Goal: Transaction & Acquisition: Purchase product/service

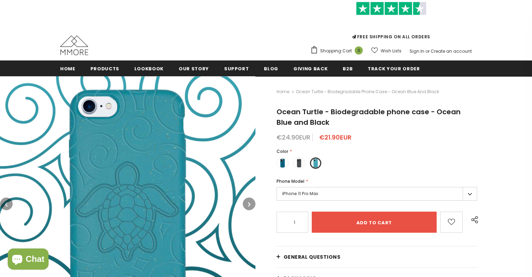
scroll to position [43, 0]
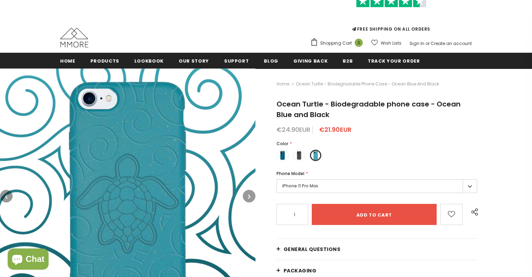
click at [325, 187] on label "iPhone 11 Pro Max" at bounding box center [377, 187] width 201 height 14
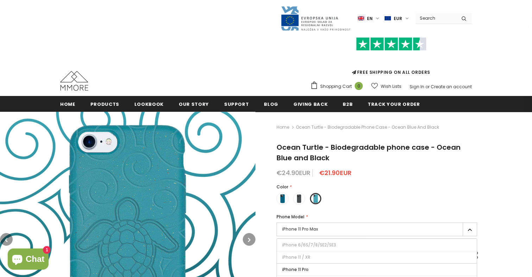
scroll to position [0, 0]
click at [71, 105] on span "Home" at bounding box center [67, 104] width 15 height 7
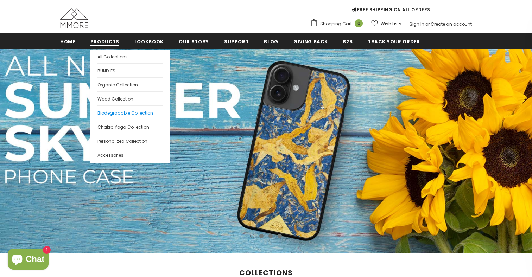
scroll to position [63, 0]
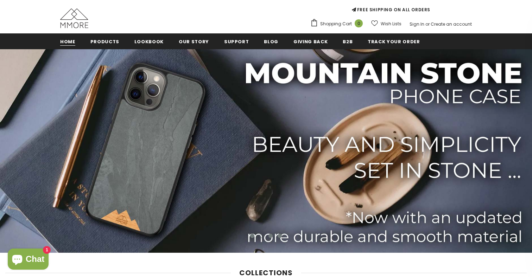
click at [71, 42] on span "Home" at bounding box center [67, 41] width 15 height 7
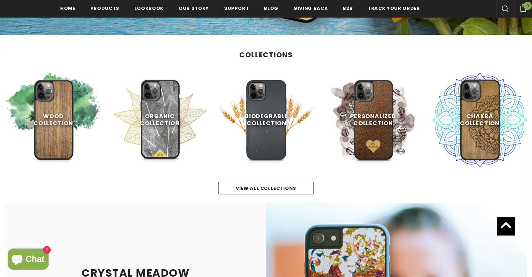
scroll to position [282, 0]
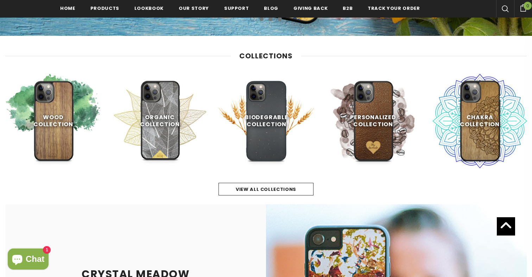
click at [294, 181] on div "view all collections" at bounding box center [266, 182] width 522 height 27
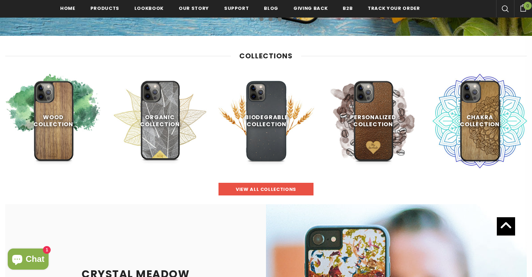
click at [294, 189] on span "view all collections" at bounding box center [266, 189] width 61 height 7
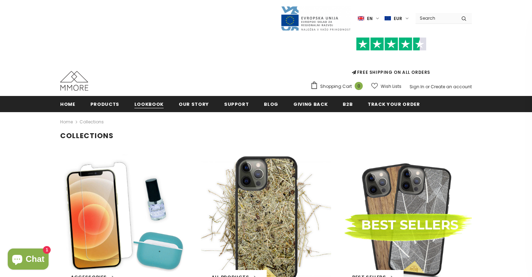
click at [146, 101] on span "Lookbook" at bounding box center [148, 104] width 29 height 7
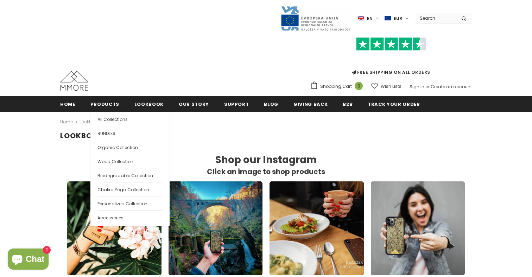
scroll to position [1, 1]
click at [115, 104] on span "Products" at bounding box center [104, 104] width 29 height 7
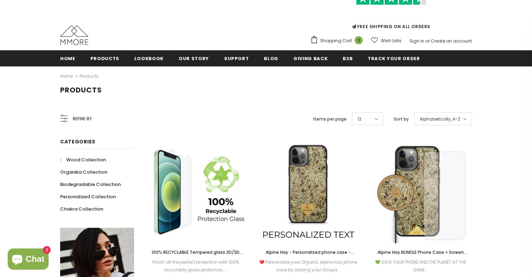
scroll to position [46, 0]
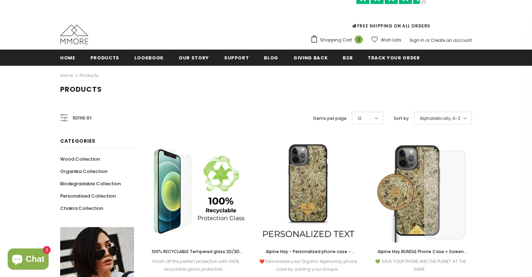
click at [79, 118] on span "Refine by" at bounding box center [82, 118] width 19 height 8
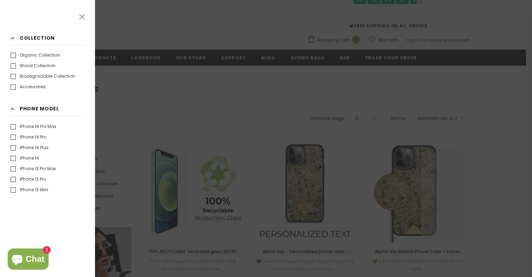
scroll to position [97, 0]
click at [42, 176] on label "iPhone 13 Pro" at bounding box center [29, 177] width 36 height 7
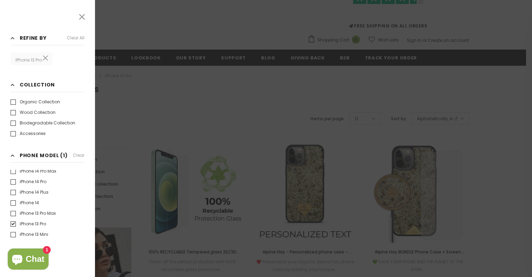
scroll to position [100, 0]
click at [147, 136] on div at bounding box center [266, 138] width 532 height 277
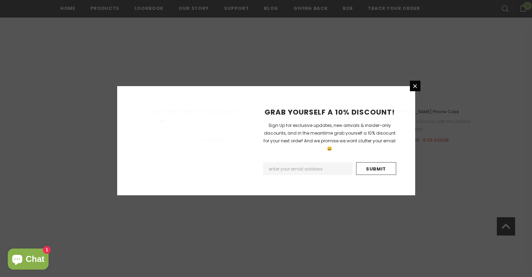
scroll to position [1536, 0]
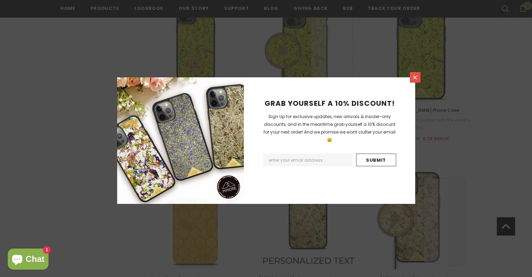
click at [414, 80] on icon at bounding box center [415, 78] width 6 height 6
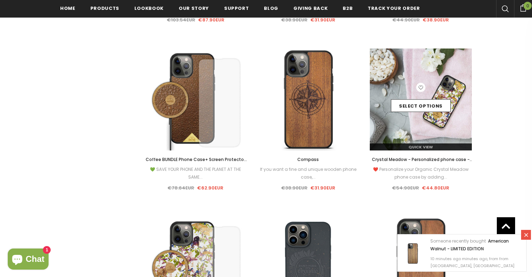
scroll to position [1152, 0]
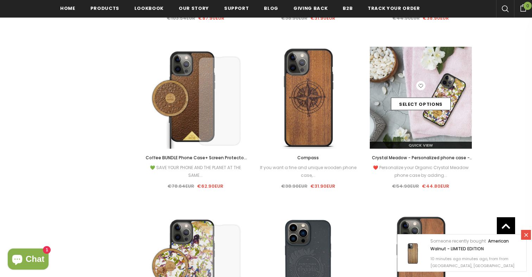
click at [426, 88] on div "Select options" at bounding box center [421, 97] width 102 height 33
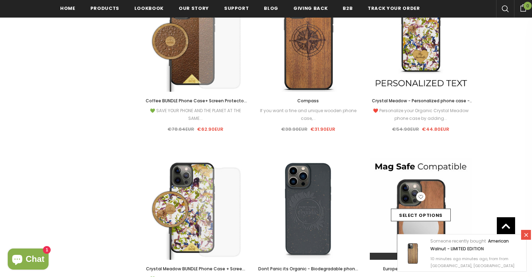
scroll to position [1205, 0]
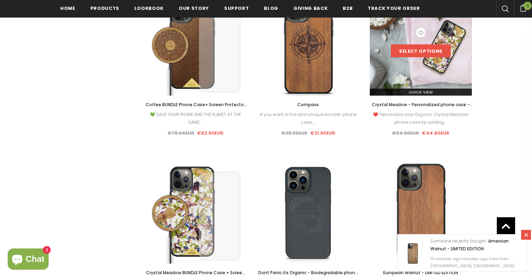
click at [438, 51] on link "Select options" at bounding box center [421, 50] width 60 height 13
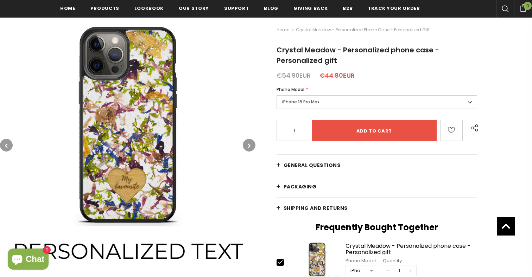
scroll to position [89, 0]
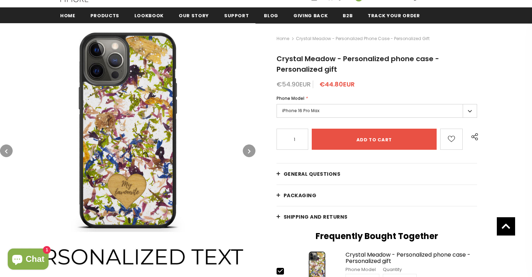
click at [385, 112] on label "iPhone 16 Pro Max" at bounding box center [377, 111] width 201 height 14
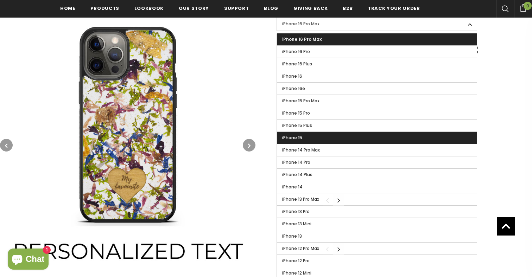
scroll to position [179, 0]
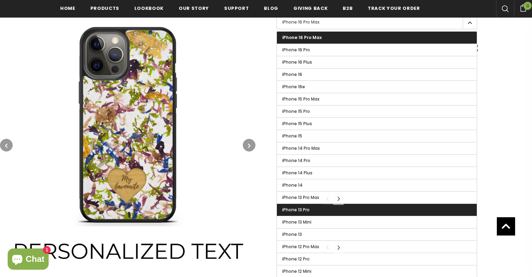
click at [345, 211] on label "iPhone 13 Pro" at bounding box center [377, 210] width 200 height 12
click at [0, 0] on input "iPhone 13 Pro" at bounding box center [0, 0] width 0 height 0
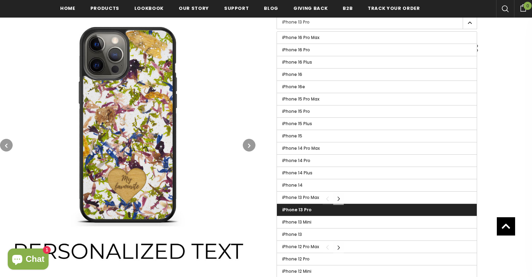
click at [285, 211] on span "iPhone 13 Pro" at bounding box center [296, 210] width 29 height 6
click at [0, 0] on input "iPhone 13 Pro" at bounding box center [0, 0] width 0 height 0
click at [204, 187] on img at bounding box center [128, 146] width 256 height 256
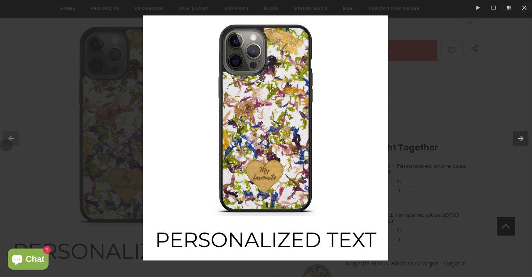
click at [359, 112] on img at bounding box center [265, 137] width 245 height 245
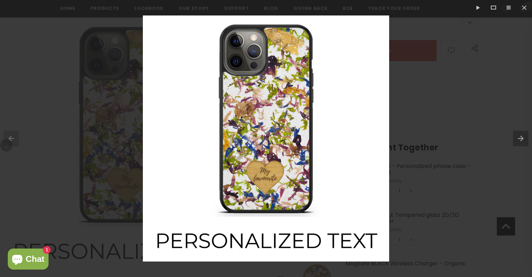
click at [520, 143] on button at bounding box center [522, 138] width 19 height 35
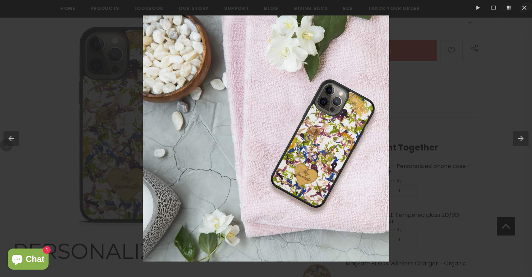
click at [520, 143] on button at bounding box center [522, 138] width 19 height 35
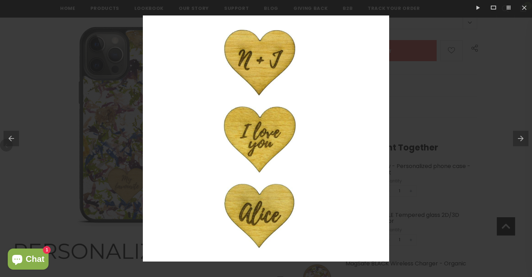
click at [520, 143] on button at bounding box center [522, 138] width 19 height 35
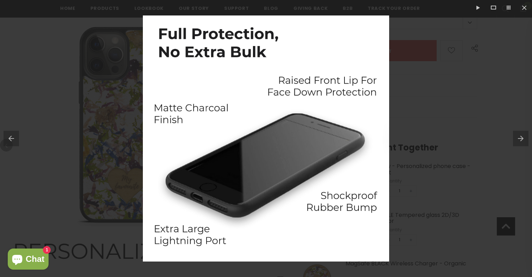
click at [520, 143] on button at bounding box center [522, 138] width 19 height 35
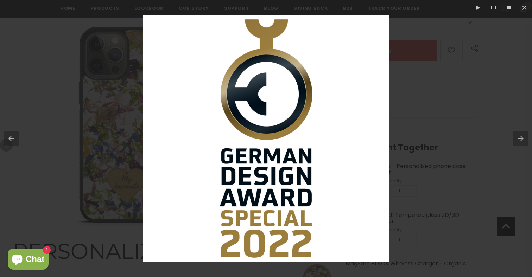
click at [520, 143] on button at bounding box center [522, 138] width 19 height 35
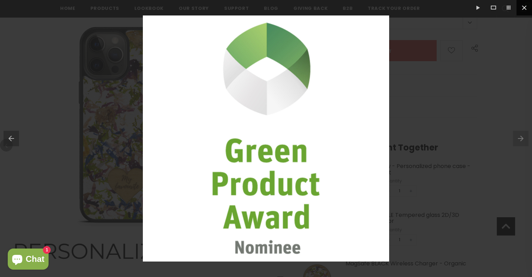
click at [525, 7] on button at bounding box center [524, 7] width 15 height 15
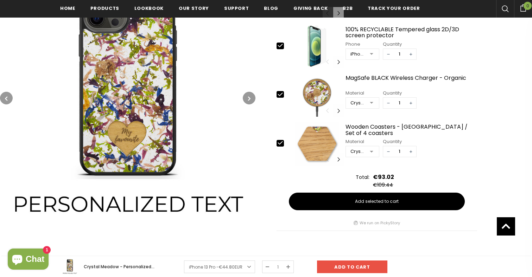
scroll to position [384, 0]
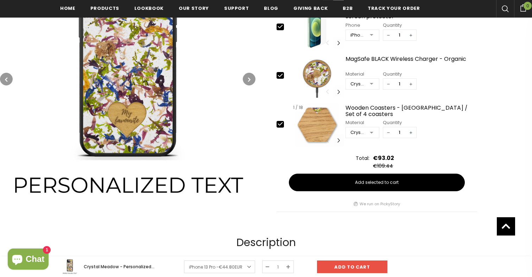
click at [339, 144] on button "Carousel Navigation" at bounding box center [338, 140] width 11 height 12
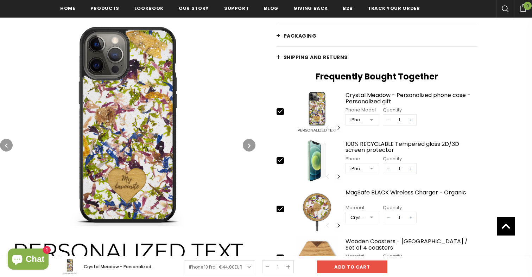
scroll to position [253, 0]
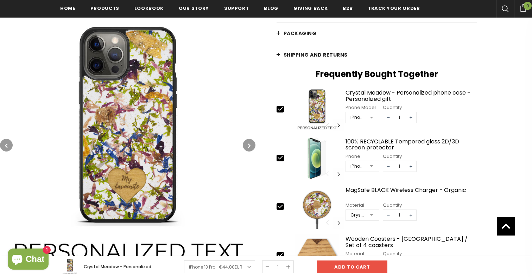
click at [278, 208] on icon at bounding box center [280, 206] width 7 height 7
type input "0"
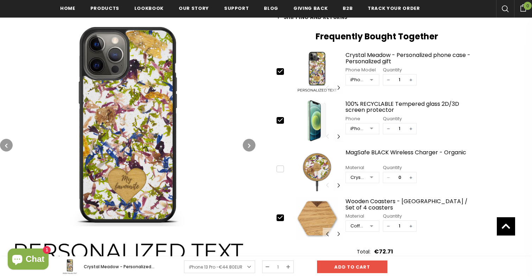
scroll to position [298, 0]
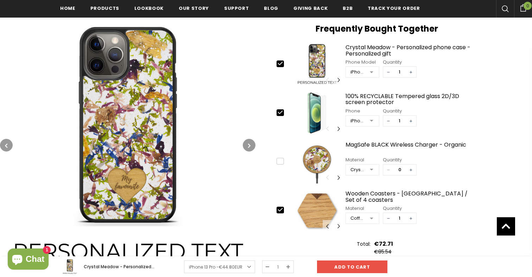
click at [279, 209] on icon at bounding box center [280, 209] width 7 height 7
type input "0"
click at [280, 111] on icon at bounding box center [280, 112] width 7 height 7
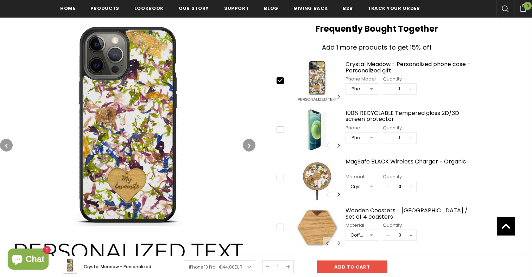
type input "0"
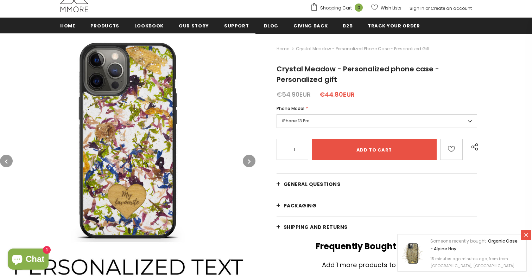
scroll to position [116, 0]
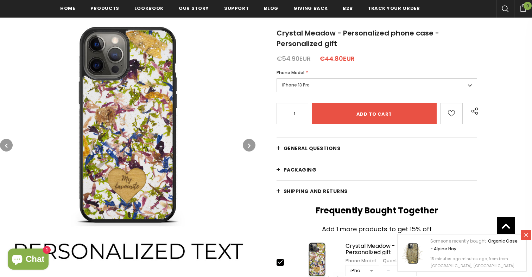
click at [294, 189] on span "Shipping and returns" at bounding box center [316, 191] width 64 height 7
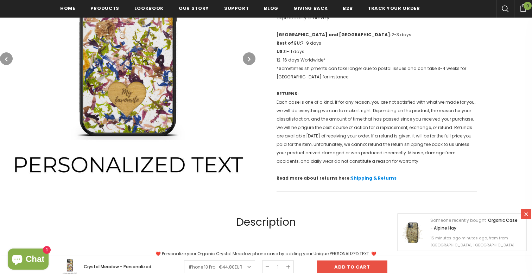
scroll to position [637, 0]
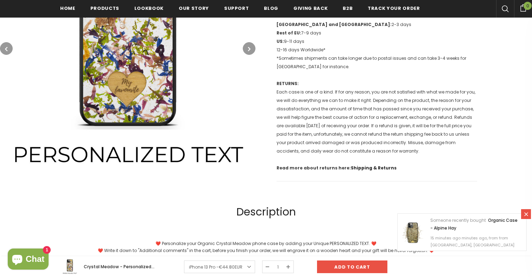
click at [358, 168] on link "Shipping & Returns" at bounding box center [374, 168] width 46 height 6
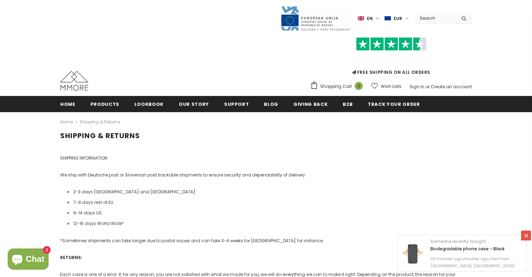
click at [404, 18] on label "EUR" at bounding box center [398, 18] width 26 height 11
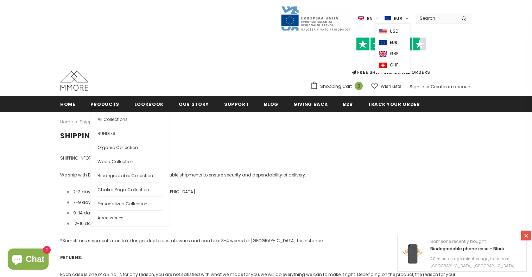
click at [96, 102] on span "Products" at bounding box center [104, 104] width 29 height 7
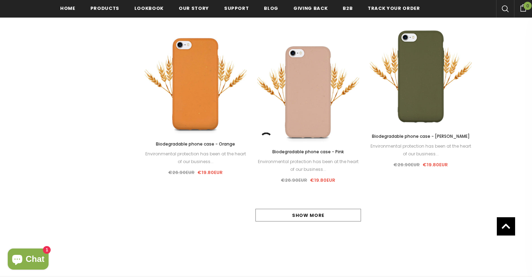
scroll to position [1330, 0]
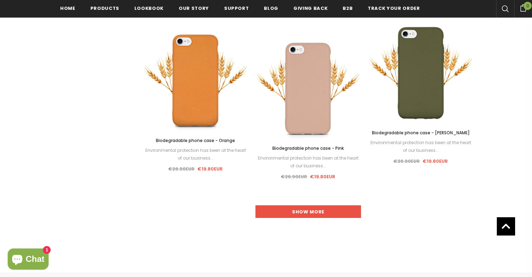
click at [325, 216] on link "Show more" at bounding box center [309, 212] width 106 height 13
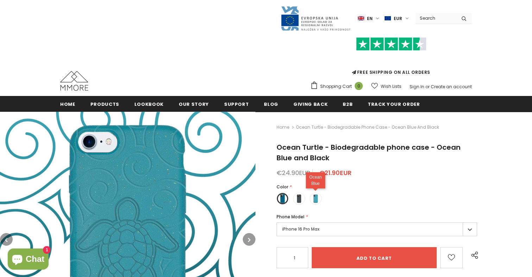
click at [318, 196] on span at bounding box center [315, 198] width 9 height 9
click at [0, 0] on input "radio" at bounding box center [0, 0] width 0 height 0
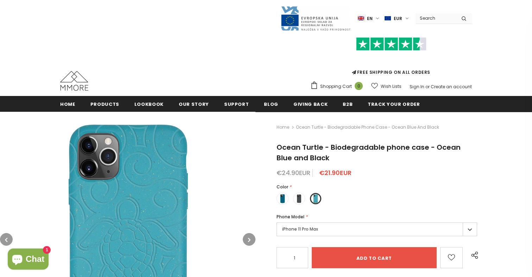
click at [309, 226] on label "iPhone 11 Pro Max" at bounding box center [377, 230] width 201 height 14
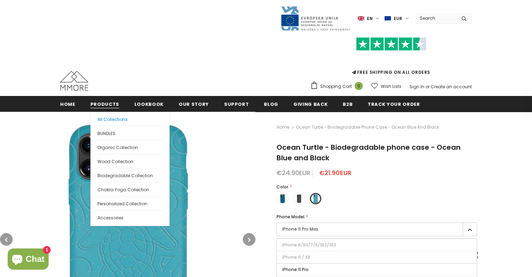
click at [108, 121] on span "All Collections" at bounding box center [113, 120] width 30 height 6
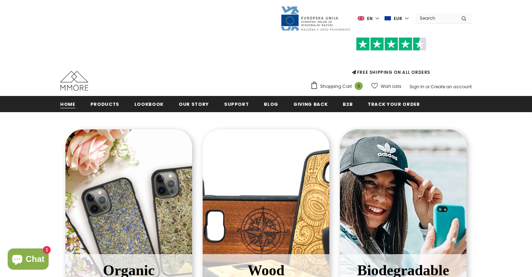
click at [66, 103] on span "Home" at bounding box center [67, 104] width 15 height 7
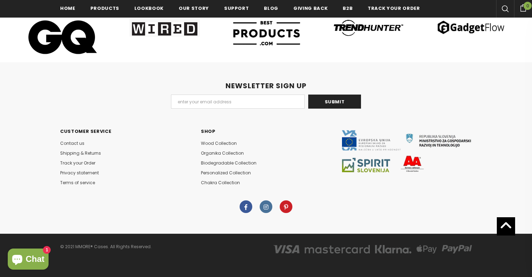
scroll to position [3763, 0]
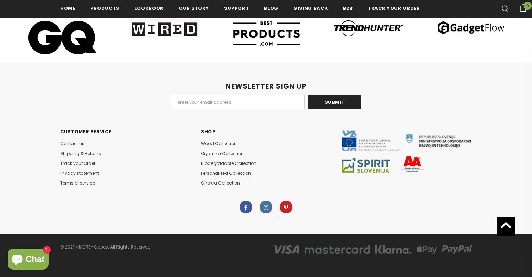
click at [81, 152] on span "Shipping & Returns" at bounding box center [80, 154] width 41 height 6
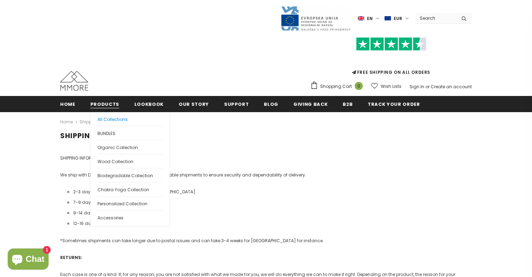
click at [100, 120] on span "All Collections" at bounding box center [113, 120] width 30 height 6
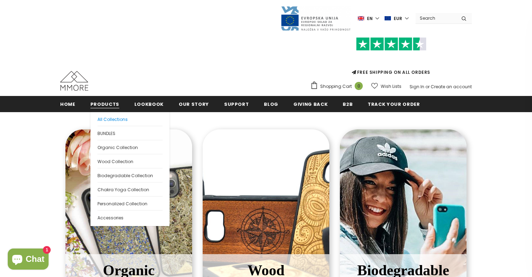
click at [106, 123] on link "All Collections" at bounding box center [130, 119] width 65 height 14
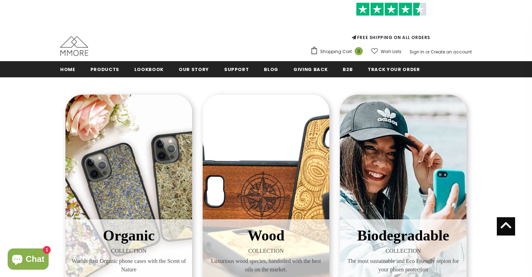
scroll to position [4, 0]
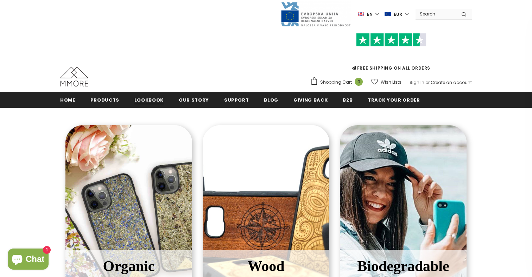
click at [158, 98] on span "Lookbook" at bounding box center [148, 100] width 29 height 7
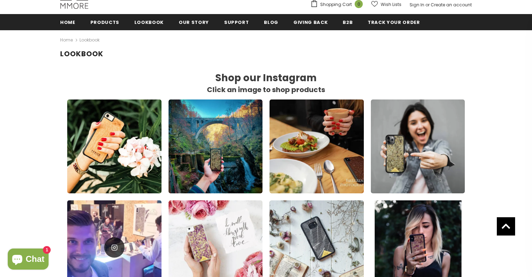
scroll to position [80, 0]
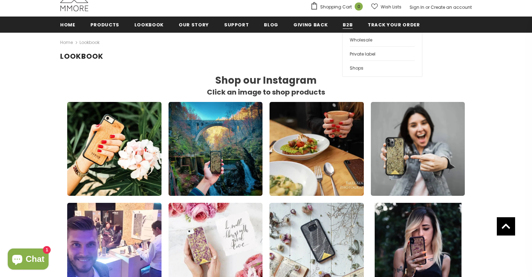
click at [343, 27] on span "B2B" at bounding box center [348, 24] width 10 height 7
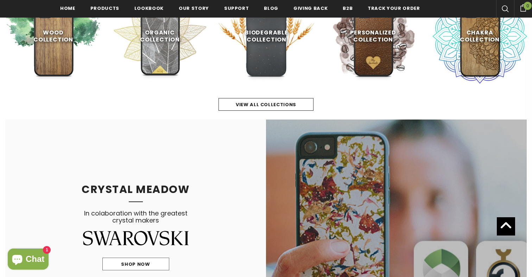
scroll to position [367, 0]
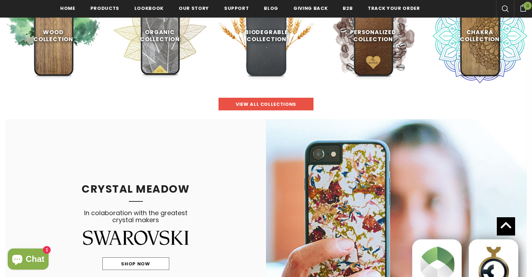
click at [269, 106] on span "view all collections" at bounding box center [266, 104] width 61 height 7
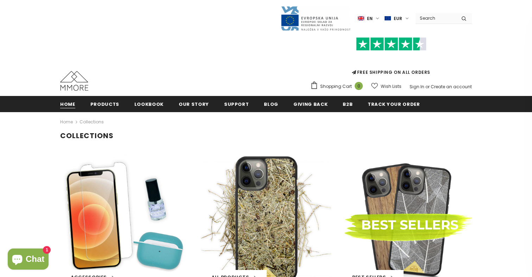
click at [73, 106] on span "Home" at bounding box center [67, 104] width 15 height 7
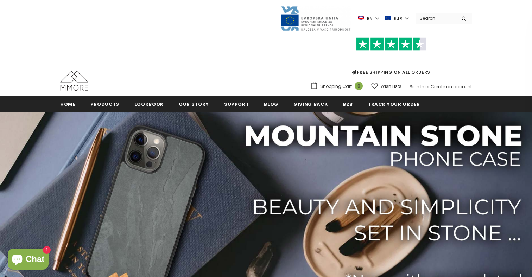
click at [149, 108] on span "Lookbook" at bounding box center [148, 104] width 29 height 7
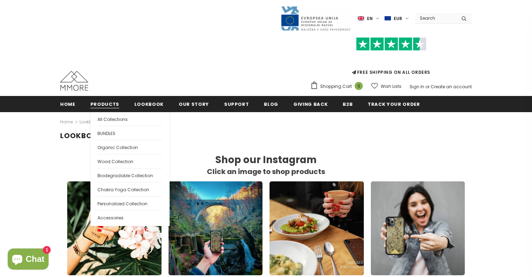
scroll to position [426, 412]
click at [112, 107] on span "Products" at bounding box center [104, 104] width 29 height 7
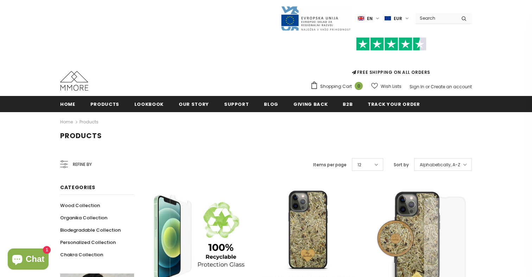
click at [63, 163] on icon at bounding box center [64, 165] width 8 height 8
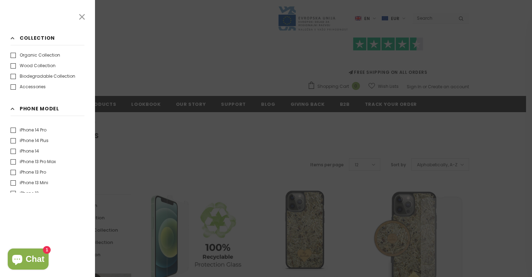
scroll to position [107, 0]
click at [13, 168] on label "iPhone 13 Pro" at bounding box center [29, 167] width 36 height 7
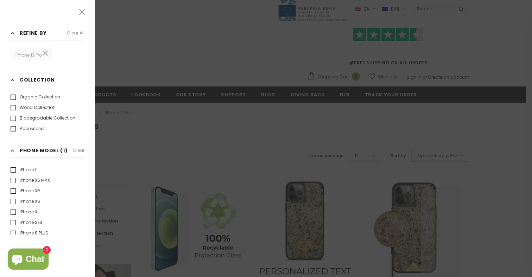
scroll to position [330, 0]
click at [170, 170] on div at bounding box center [266, 138] width 532 height 277
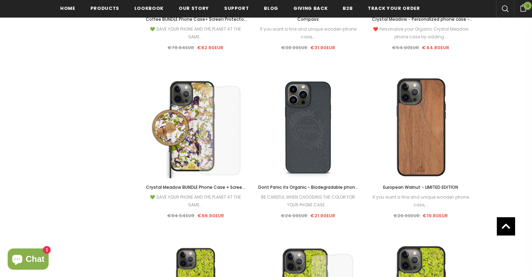
scroll to position [1288, 0]
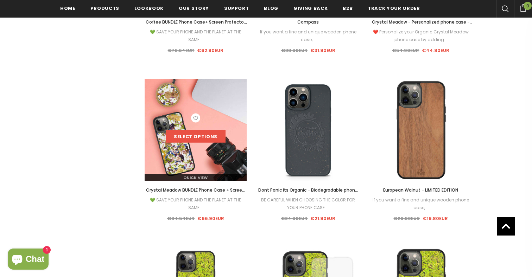
click at [195, 137] on link "Select options" at bounding box center [196, 136] width 60 height 13
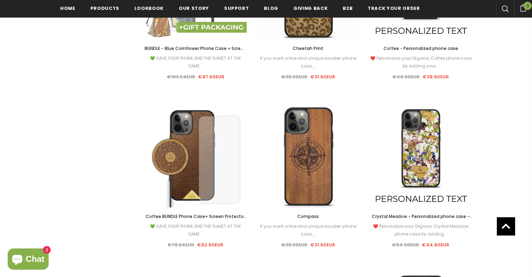
scroll to position [1089, 0]
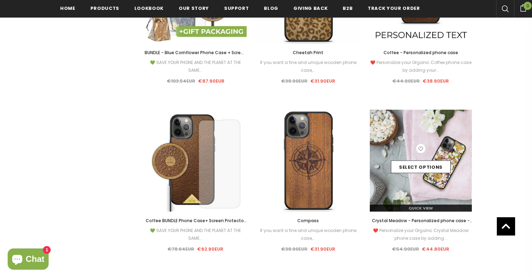
click at [460, 202] on div "Quick View" at bounding box center [421, 206] width 102 height 12
click at [420, 167] on link "Select options" at bounding box center [421, 167] width 60 height 13
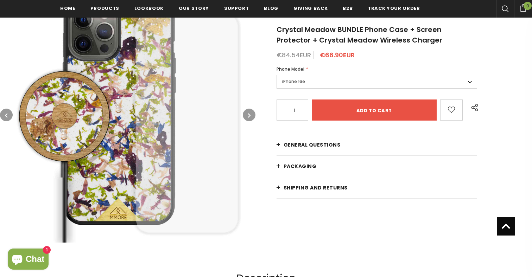
scroll to position [128, 0]
click at [336, 82] on label "iPhone 16e" at bounding box center [377, 82] width 201 height 14
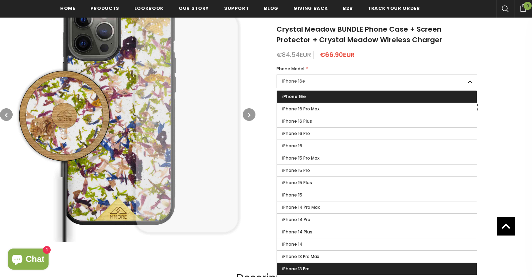
click at [315, 266] on label "iPhone 13 Pro" at bounding box center [377, 269] width 200 height 12
click at [0, 0] on input "iPhone 13 Pro" at bounding box center [0, 0] width 0 height 0
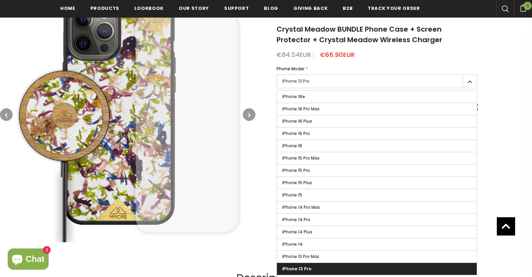
click at [332, 269] on label "iPhone 13 Pro" at bounding box center [377, 269] width 200 height 12
click at [0, 0] on input "iPhone 13 Pro" at bounding box center [0, 0] width 0 height 0
click at [518, 124] on div "Home Crystal Meadow BUNDLE Phone Case + Screen Protector + Crystal Meadow Wirel…" at bounding box center [394, 118] width 277 height 266
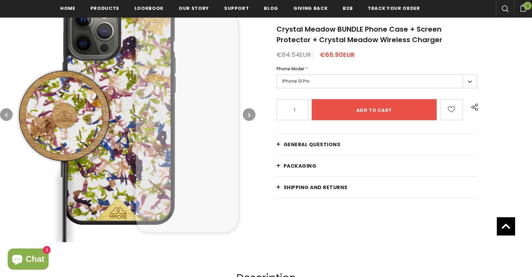
click at [337, 145] on span "General Questions" at bounding box center [312, 144] width 57 height 7
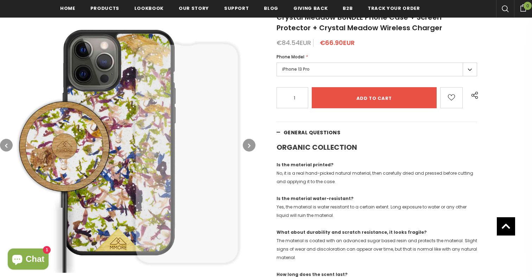
scroll to position [157, 0]
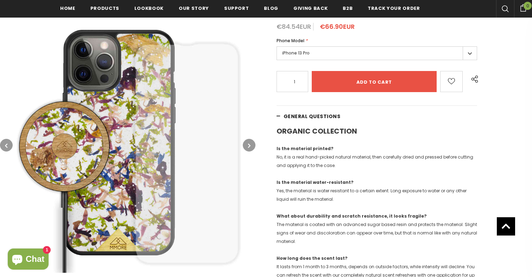
click at [251, 145] on button "button" at bounding box center [249, 145] width 13 height 13
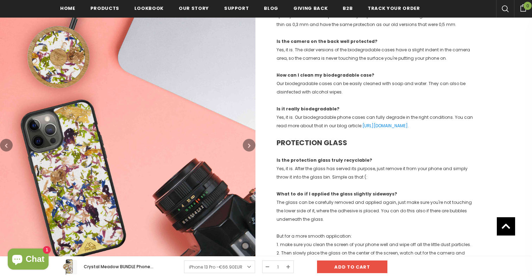
scroll to position [727, 0]
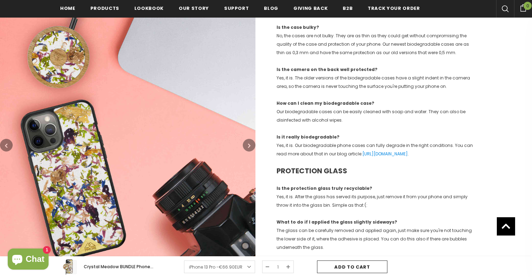
click at [358, 269] on input "Add to cart" at bounding box center [352, 267] width 70 height 13
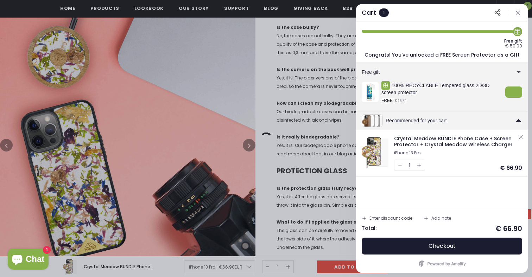
click at [519, 121] on icon at bounding box center [519, 121] width 5 height 2
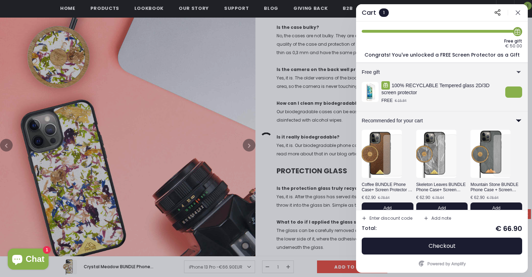
click at [519, 121] on icon at bounding box center [519, 121] width 9 height 9
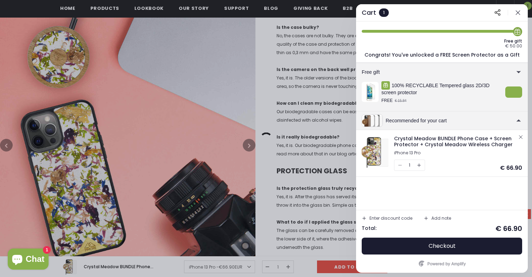
click at [273, 201] on div at bounding box center [266, 138] width 532 height 277
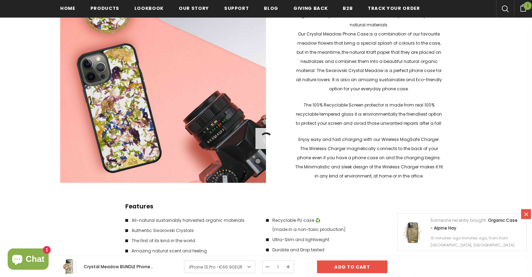
scroll to position [1365, 0]
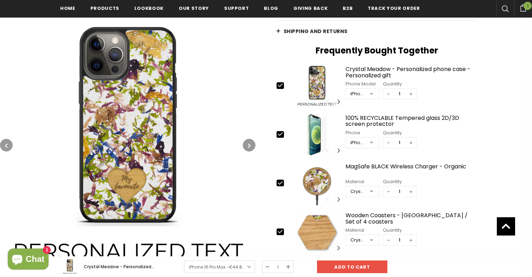
scroll to position [283, 0]
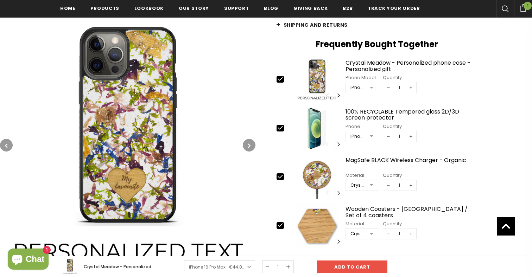
click at [281, 127] on icon at bounding box center [280, 127] width 5 height 3
type input "0"
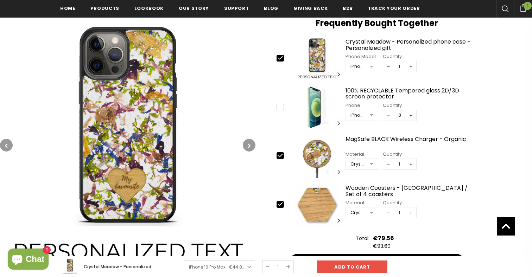
scroll to position [337, 0]
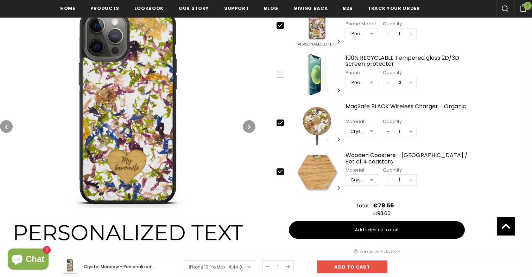
click at [280, 173] on icon at bounding box center [280, 171] width 5 height 3
type input "0"
click at [357, 269] on input "Add to cart" at bounding box center [352, 267] width 70 height 13
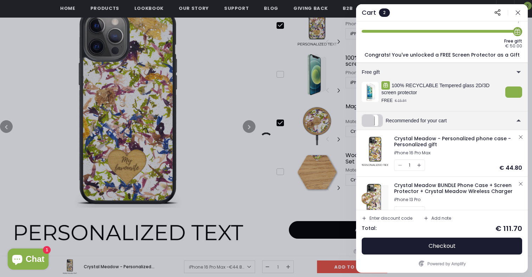
click at [518, 184] on icon "button" at bounding box center [521, 184] width 6 height 6
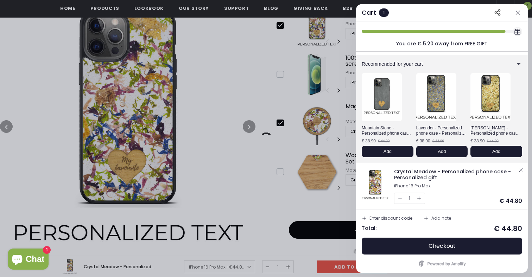
scroll to position [8, 0]
click at [235, 163] on div at bounding box center [266, 138] width 532 height 277
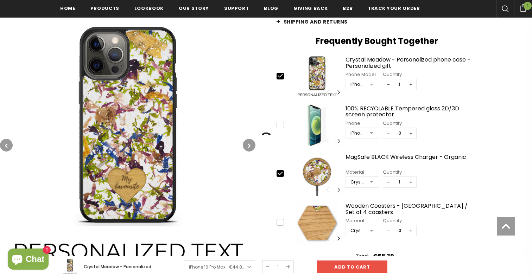
scroll to position [316, 0]
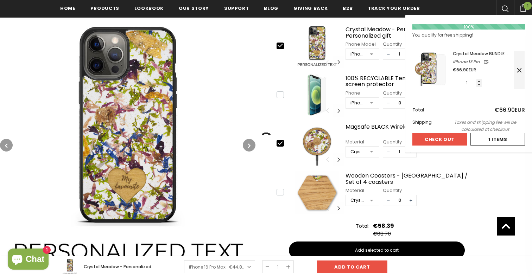
click at [519, 71] on icon at bounding box center [519, 70] width 7 height 7
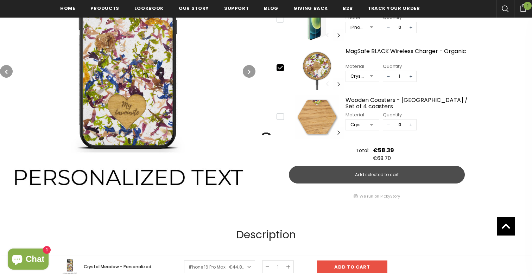
scroll to position [357, 0]
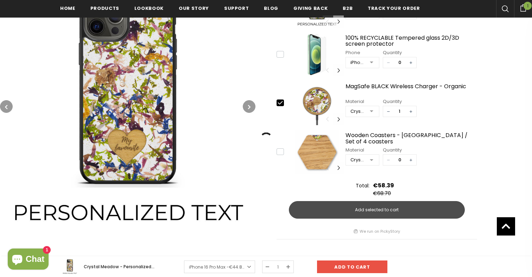
click at [365, 208] on span "Add selected to cart" at bounding box center [377, 210] width 44 height 6
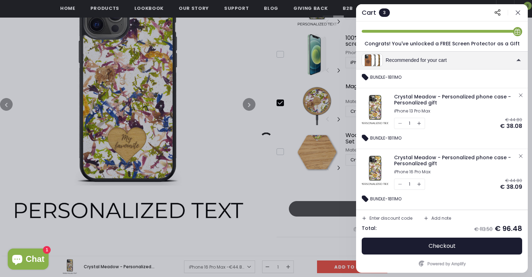
scroll to position [100, 0]
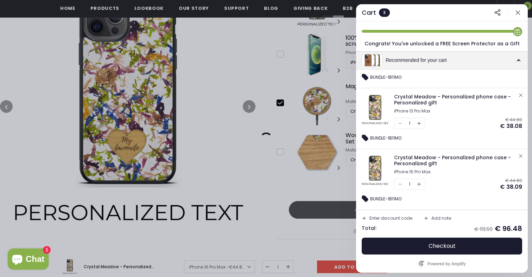
click at [520, 154] on button "button" at bounding box center [521, 156] width 8 height 8
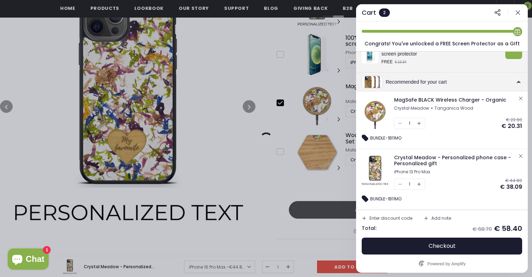
scroll to position [39, 0]
click at [406, 161] on span "Crystal Meadow - Personalized phone case - Personalized gift" at bounding box center [452, 160] width 117 height 13
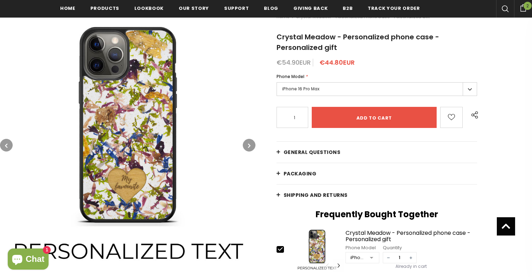
scroll to position [112, 0]
click at [307, 192] on span "Shipping and returns" at bounding box center [316, 195] width 64 height 7
click at [309, 153] on span "General Questions" at bounding box center [312, 152] width 57 height 7
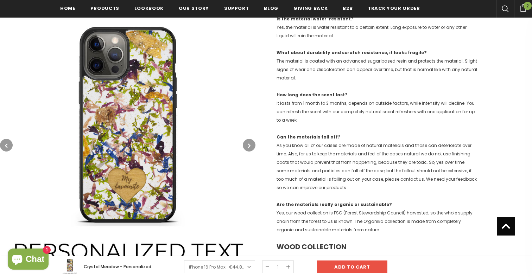
scroll to position [331, 0]
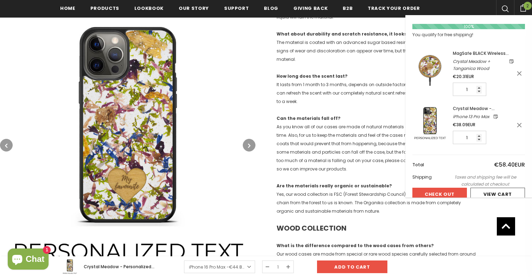
click at [525, 10] on icon at bounding box center [524, 7] width 8 height 7
click at [494, 200] on div at bounding box center [498, 195] width 54 height 12
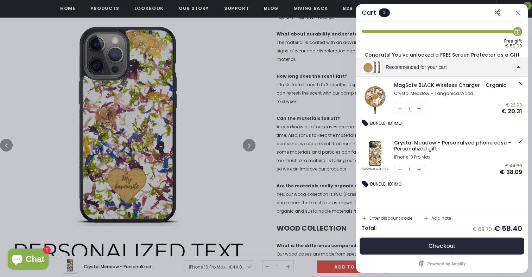
click at [434, 249] on span "Checkout" at bounding box center [442, 246] width 27 height 7
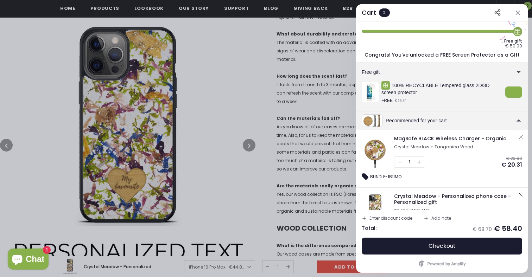
click at [188, 19] on div at bounding box center [266, 138] width 532 height 277
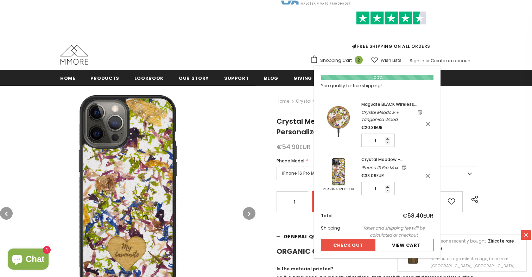
scroll to position [27, 0]
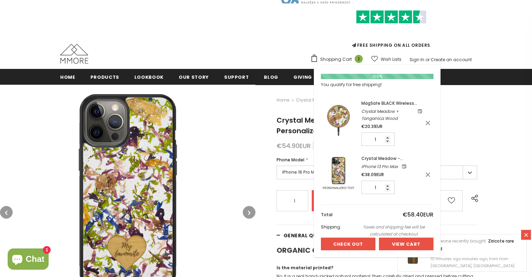
click at [414, 244] on div at bounding box center [406, 244] width 54 height 12
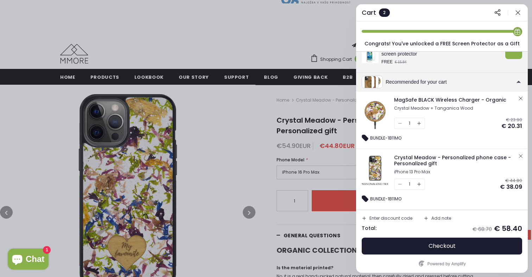
scroll to position [39, 0]
click at [453, 159] on span "Crystal Meadow - Personalized phone case - Personalized gift" at bounding box center [452, 160] width 117 height 13
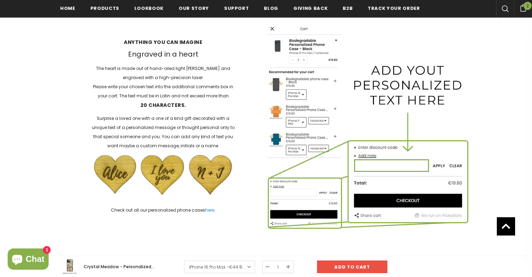
scroll to position [1009, 0]
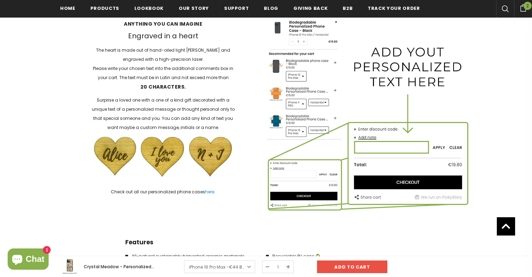
click at [368, 170] on img at bounding box center [369, 109] width 206 height 206
click at [212, 191] on link "here" at bounding box center [209, 192] width 9 height 6
click at [523, 13] on div "Shopping Cart 2 Close Your bag 2 items Your cart is currently empty. Continue S…" at bounding box center [523, 7] width 18 height 15
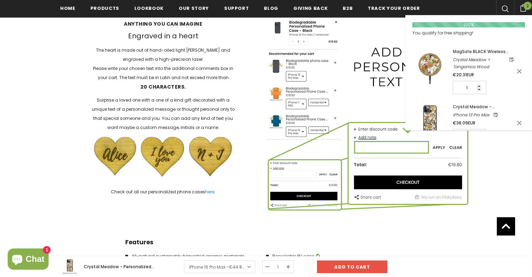
click at [529, 7] on span "2" at bounding box center [528, 6] width 8 height 8
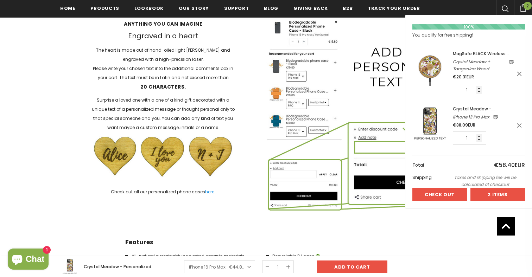
click at [481, 195] on div at bounding box center [498, 195] width 54 height 12
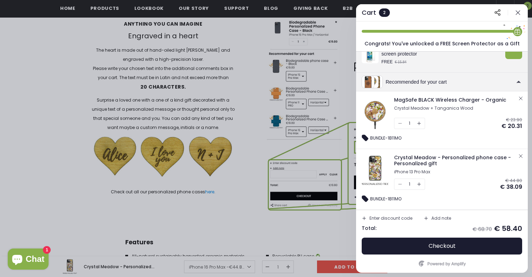
scroll to position [39, 0]
click at [437, 219] on div "Add note" at bounding box center [442, 218] width 20 height 4
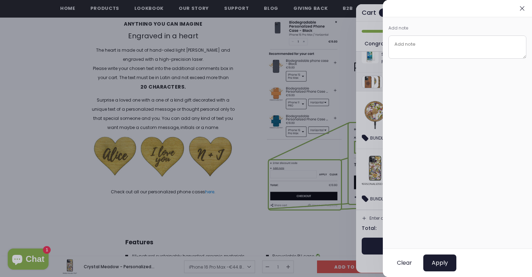
click at [420, 44] on textarea at bounding box center [458, 47] width 138 height 23
type textarea "M"
